Goal: Task Accomplishment & Management: Manage account settings

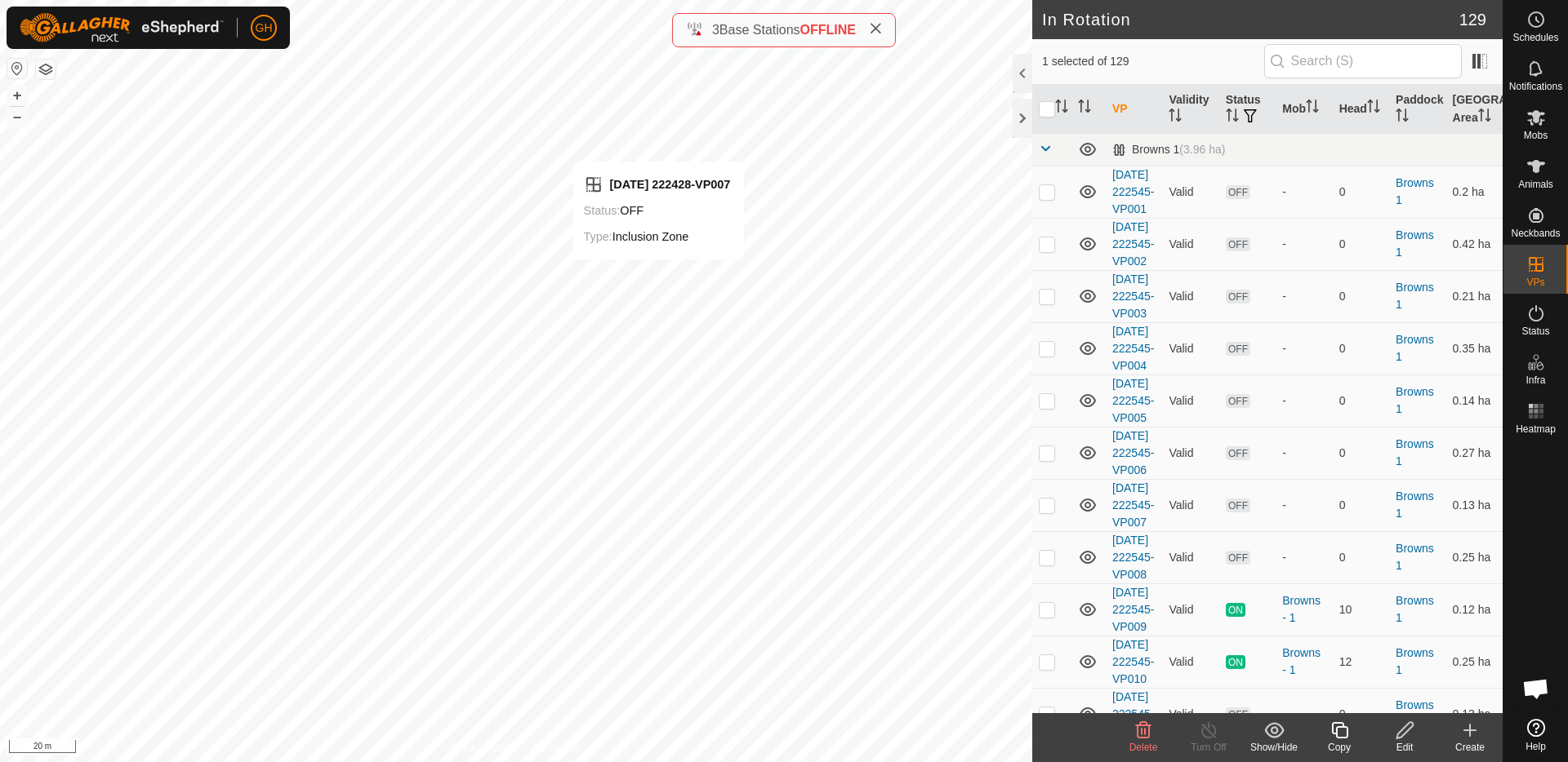
checkbox input "true"
checkbox input "false"
checkbox input "true"
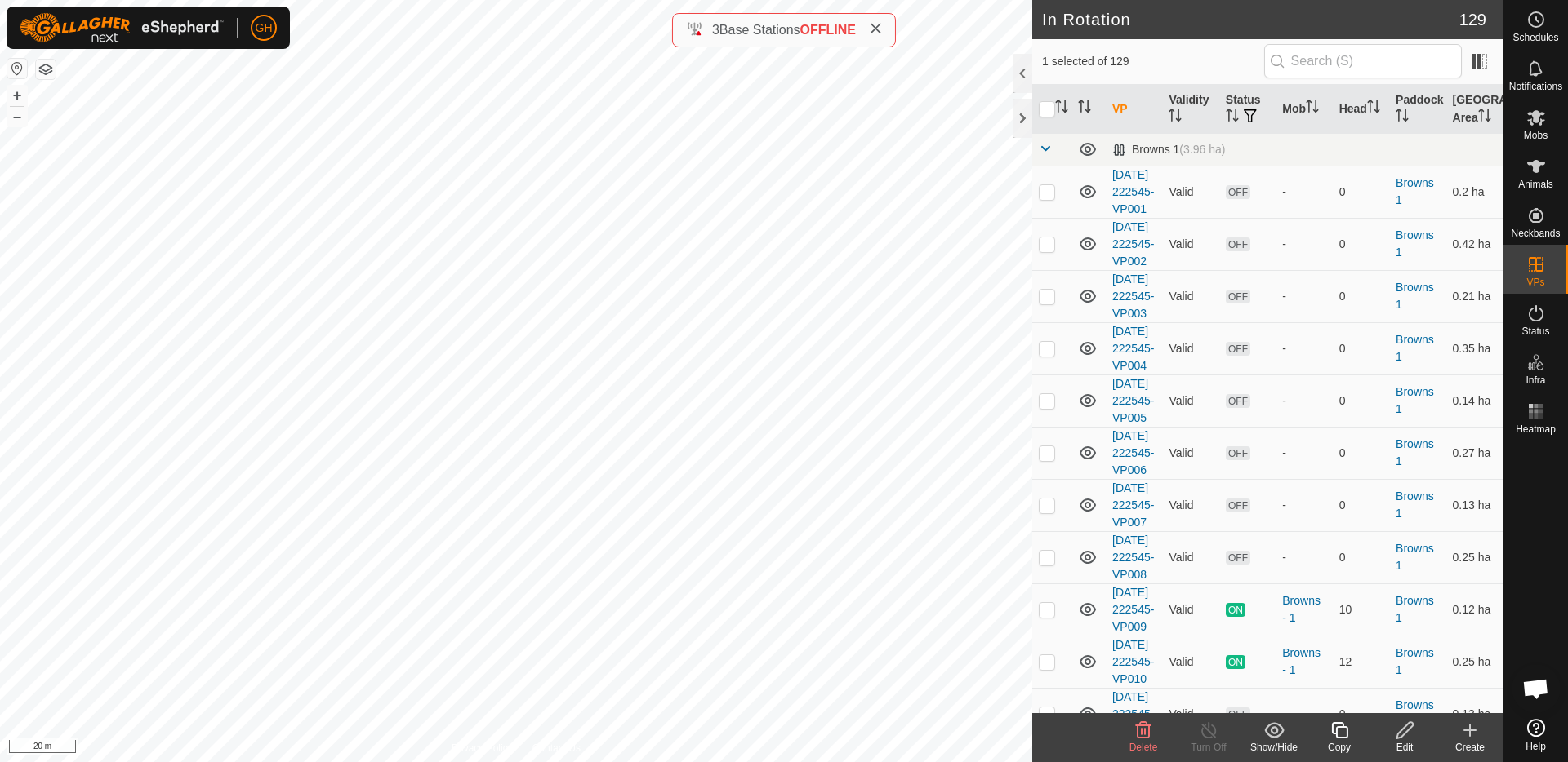
checkbox input "false"
checkbox input "true"
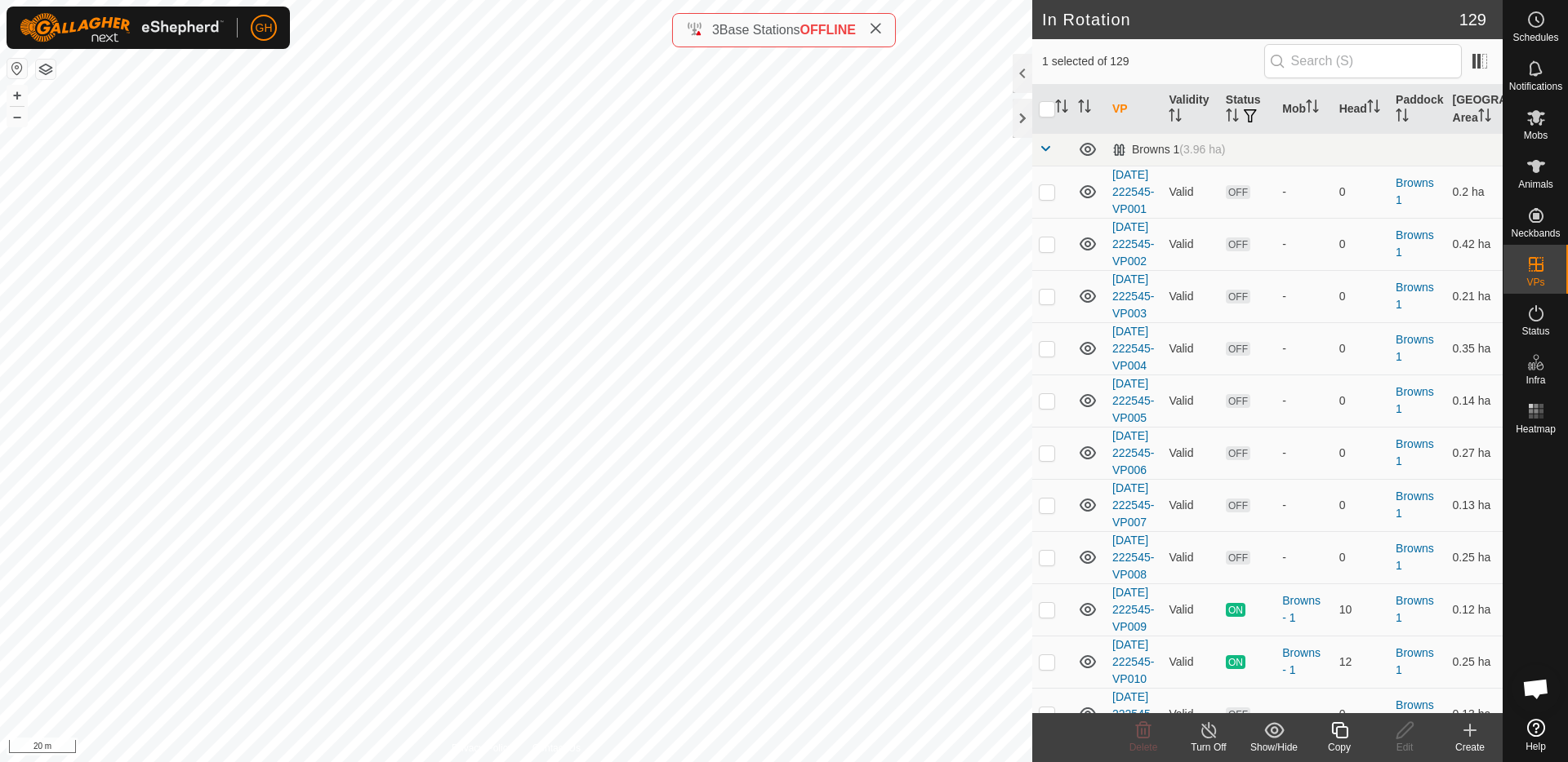
checkbox input "false"
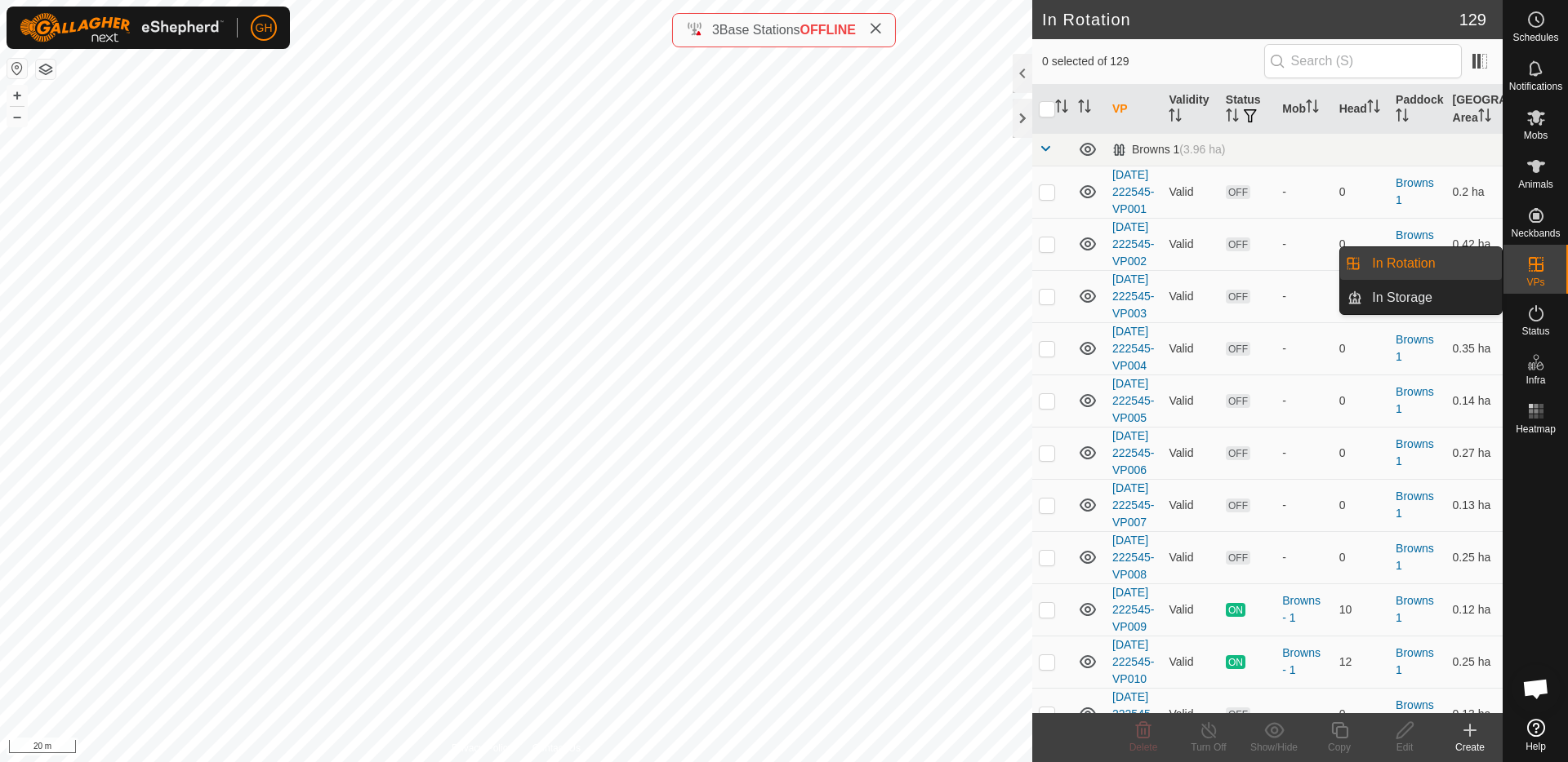
click at [1473, 259] on link "In Rotation" at bounding box center [1432, 263] width 140 height 32
